Goal: Task Accomplishment & Management: Manage account settings

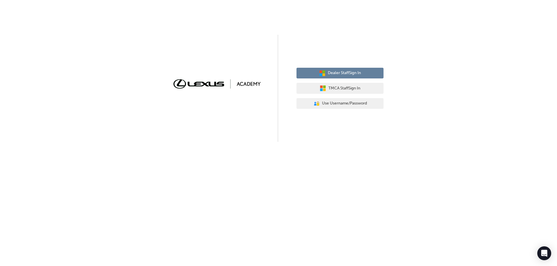
click at [326, 72] on button "Dealer Staff Sign In" at bounding box center [339, 73] width 87 height 11
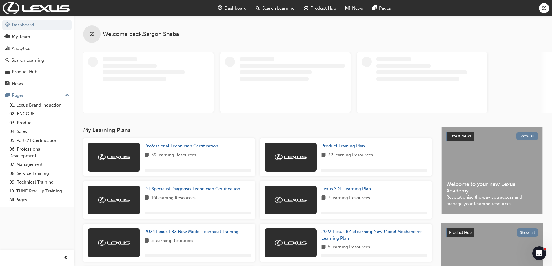
click at [546, 9] on span "SS" at bounding box center [544, 8] width 5 height 7
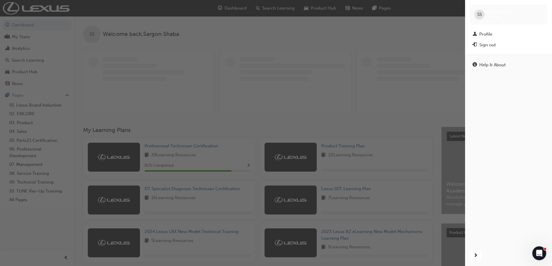
click at [503, 45] on div "Sign out" at bounding box center [509, 44] width 72 height 7
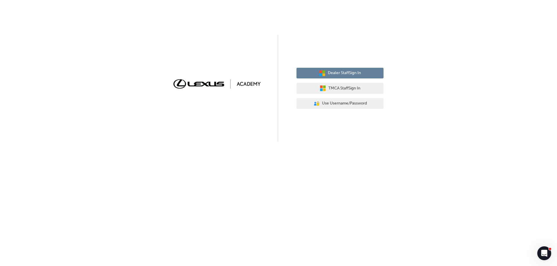
click at [349, 75] on span "Dealer Staff Sign In" at bounding box center [344, 73] width 33 height 7
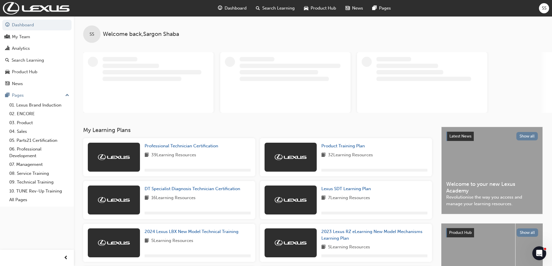
click at [543, 8] on span "SS" at bounding box center [544, 8] width 5 height 7
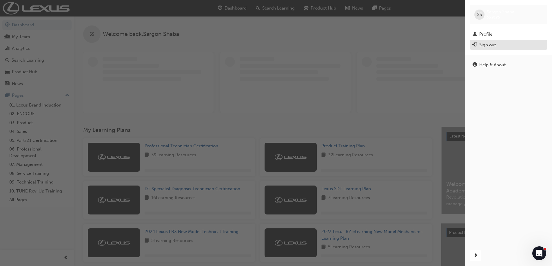
click at [489, 45] on div "Sign out" at bounding box center [488, 45] width 17 height 7
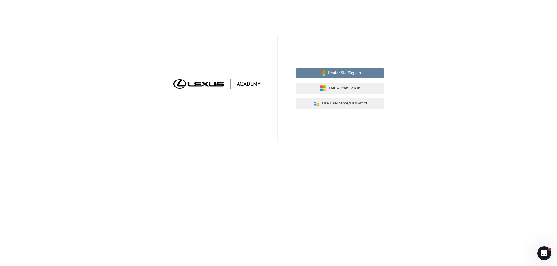
click at [353, 75] on span "Dealer Staff Sign In" at bounding box center [344, 73] width 33 height 7
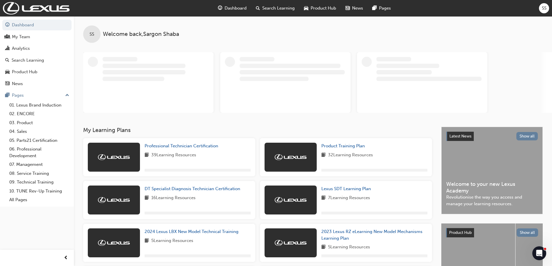
click at [542, 11] on span "SS" at bounding box center [544, 8] width 5 height 7
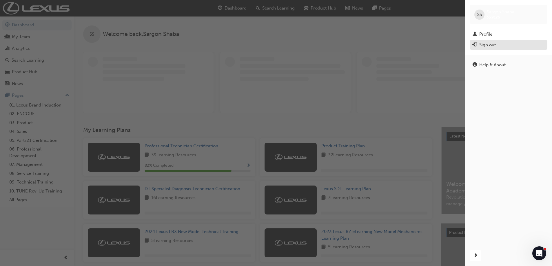
click at [498, 43] on div "Sign out" at bounding box center [509, 44] width 72 height 7
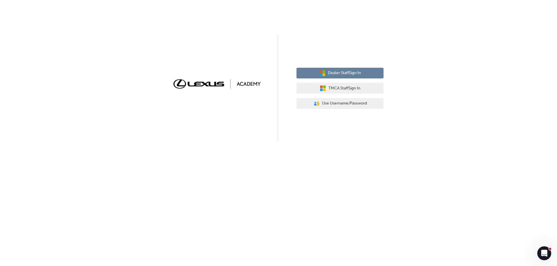
click at [361, 76] on span "Dealer Staff Sign In" at bounding box center [344, 73] width 33 height 7
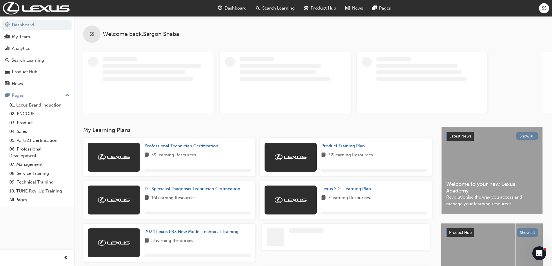
click at [545, 6] on span "SS" at bounding box center [544, 8] width 5 height 7
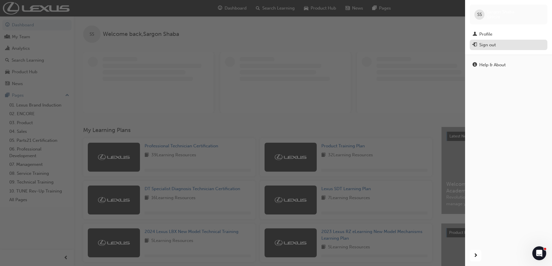
click at [496, 43] on div "Sign out" at bounding box center [488, 45] width 17 height 7
